Goal: Browse casually: Explore the website without a specific task or goal

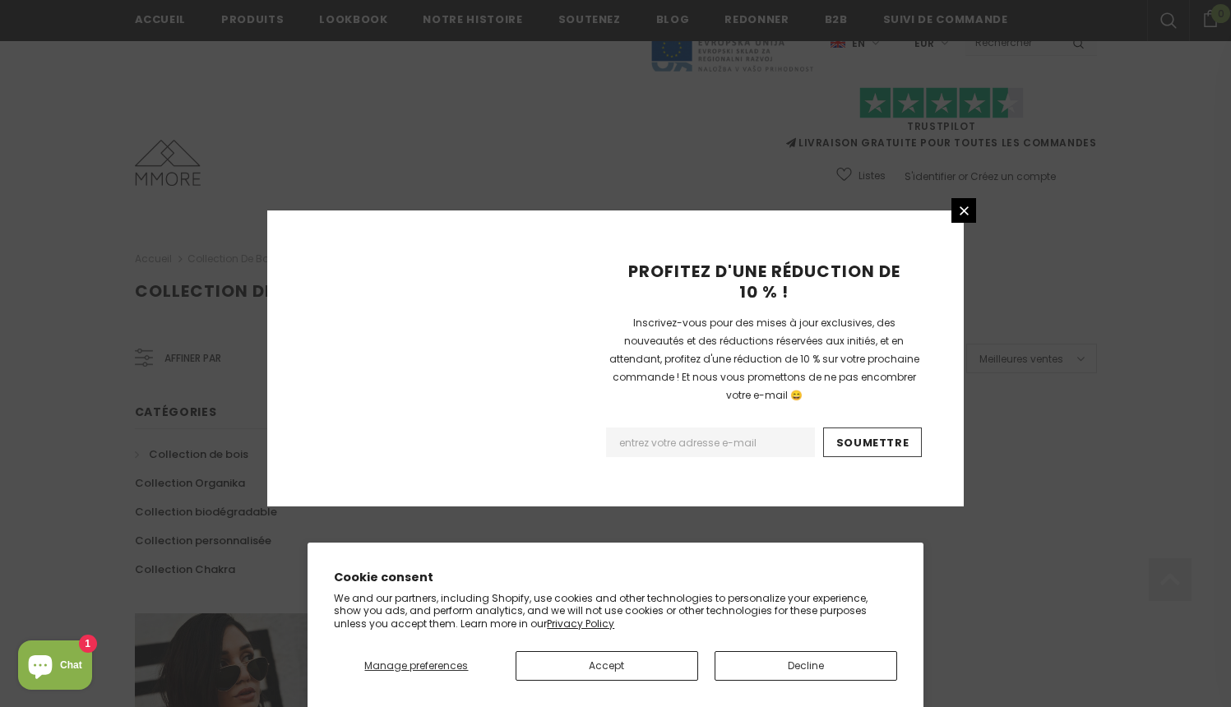
scroll to position [1018, 0]
